Goal: Complete application form: Complete application form

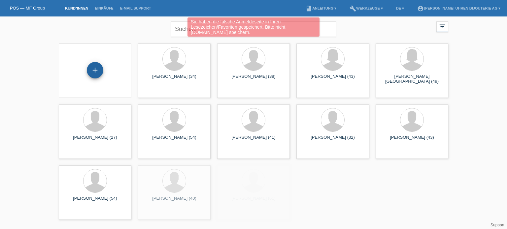
click at [96, 71] on div "+" at bounding box center [95, 70] width 17 height 17
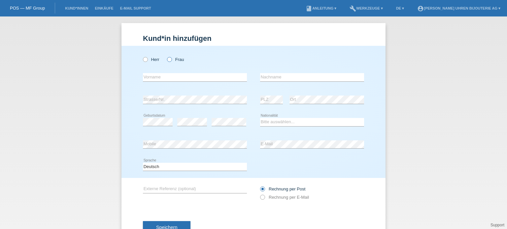
click at [170, 60] on label "Frau" at bounding box center [175, 59] width 17 height 5
click at [170, 60] on input "Frau" at bounding box center [169, 59] width 4 height 4
radio input "true"
click at [173, 79] on input "text" at bounding box center [195, 77] width 104 height 8
paste input "[PERSON_NAME]"
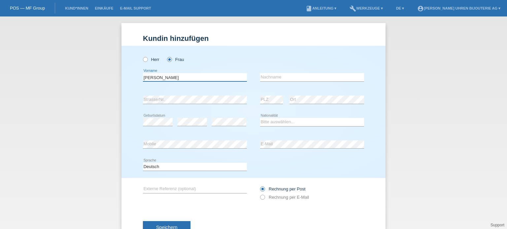
type input "[PERSON_NAME]"
click at [275, 77] on input "text" at bounding box center [312, 77] width 104 height 8
paste input "Lazic"
type input "Lazic"
click at [271, 124] on select "Bitte auswählen... Schweiz Deutschland Liechtenstein Österreich ------------ Af…" at bounding box center [312, 122] width 104 height 8
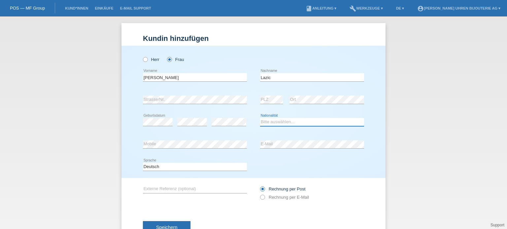
select select "CH"
click at [260, 118] on select "Bitte auswählen... Schweiz Deutschland Liechtenstein Österreich ------------ Af…" at bounding box center [312, 122] width 104 height 8
click at [152, 185] on div "error Externe Referenz (optional)" at bounding box center [195, 189] width 104 height 22
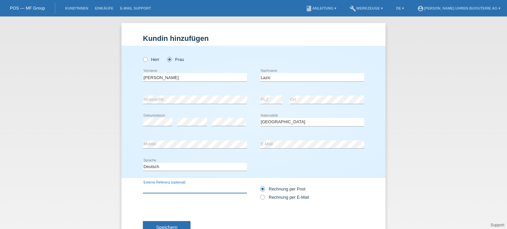
click at [157, 189] on input "text" at bounding box center [195, 189] width 104 height 8
paste input "210.30.42.20.01.001"
type input "210.30.42.20.01.001"
click at [263, 199] on label "Rechnung per E-Mail" at bounding box center [284, 197] width 49 height 5
click at [263, 199] on input "Rechnung per E-Mail" at bounding box center [262, 199] width 4 height 8
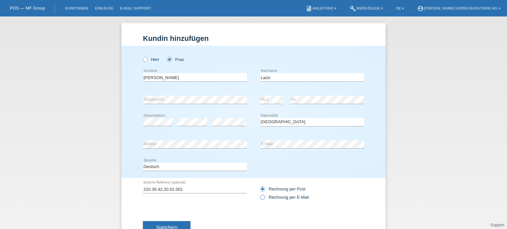
radio input "true"
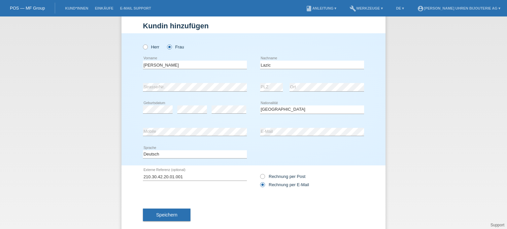
scroll to position [24, 0]
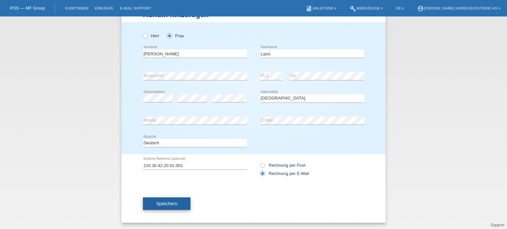
click at [158, 202] on span "Speichern" at bounding box center [166, 203] width 21 height 5
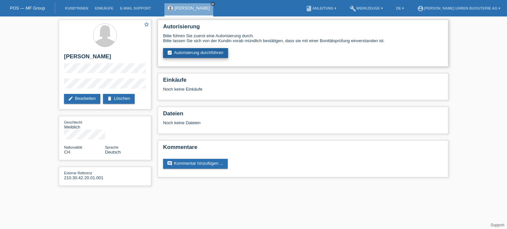
click at [193, 55] on link "assignment_turned_in Autorisierung durchführen" at bounding box center [195, 53] width 65 height 10
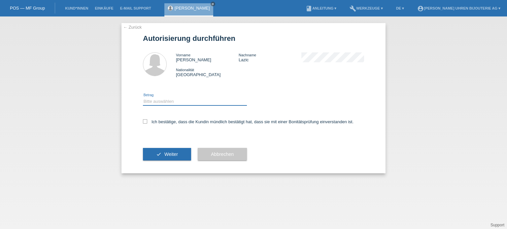
click at [180, 101] on select "Bitte auswählen CHF 1.00 - CHF 499.00 CHF 500.00 - CHF 1'999.00 CHF 2'000.00 - …" at bounding box center [195, 102] width 104 height 8
select select "3"
click at [143, 98] on select "Bitte auswählen CHF 1.00 - CHF 499.00 CHF 500.00 - CHF 1'999.00 CHF 2'000.00 - …" at bounding box center [195, 102] width 104 height 8
click at [152, 122] on label "Ich bestätige, dass die Kundin mündlich bestätigt hat, dass sie mit einer Bonit…" at bounding box center [248, 121] width 211 height 5
click at [147, 122] on input "Ich bestätige, dass die Kundin mündlich bestätigt hat, dass sie mit einer Bonit…" at bounding box center [145, 121] width 4 height 4
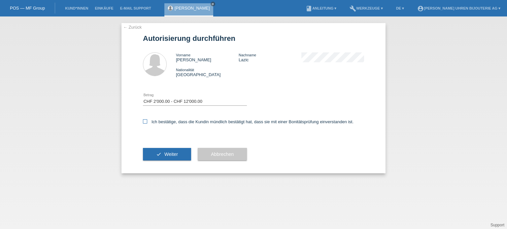
checkbox input "true"
click at [165, 157] on button "check Weiter" at bounding box center [167, 154] width 48 height 13
